Goal: Information Seeking & Learning: Learn about a topic

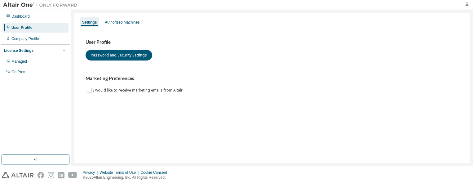
click at [467, 6] on icon "button" at bounding box center [466, 4] width 5 height 5
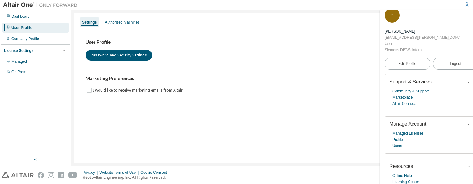
scroll to position [10, 0]
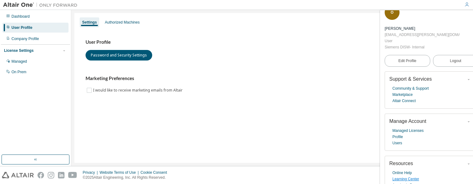
click at [410, 176] on link "Learning Center" at bounding box center [405, 179] width 27 height 6
